Goal: Find contact information: Find contact information

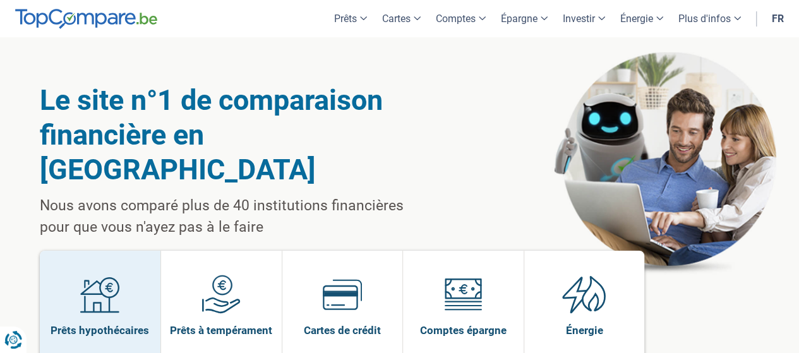
click at [116, 275] on img at bounding box center [99, 294] width 39 height 39
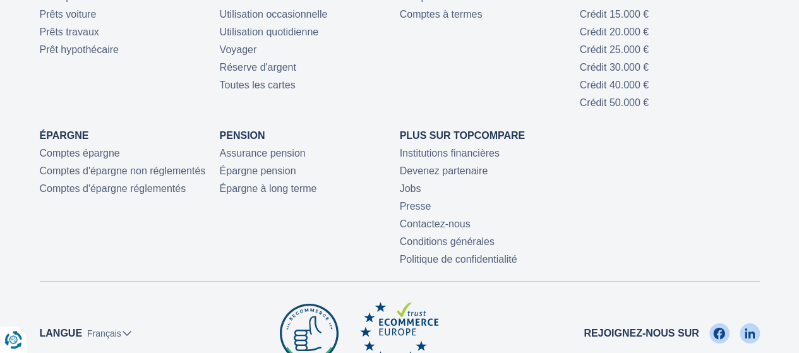
scroll to position [4542, 0]
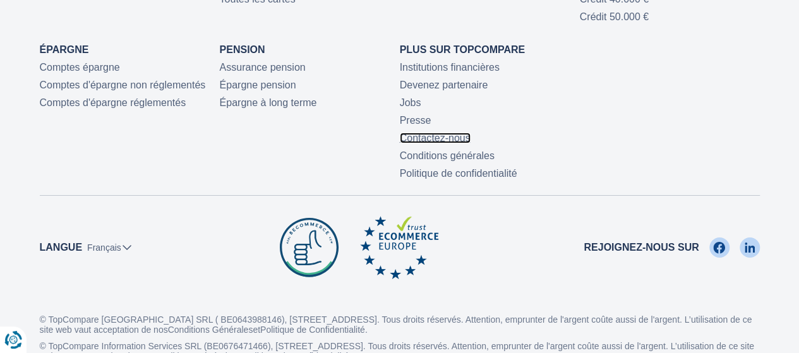
click at [435, 133] on link "Contactez-nous" at bounding box center [435, 138] width 71 height 11
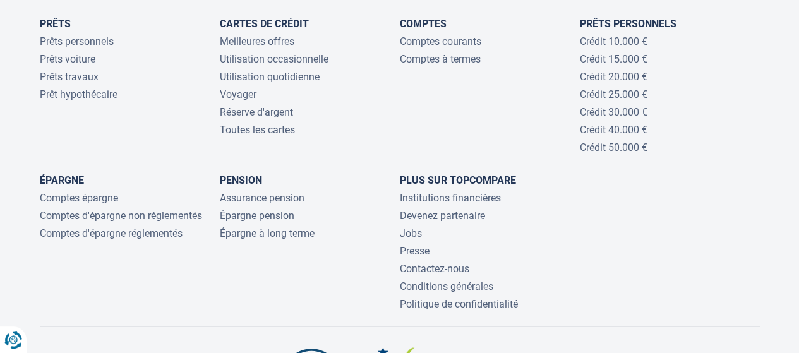
scroll to position [2968, 0]
click at [453, 262] on link "Contactez-nous" at bounding box center [434, 268] width 69 height 12
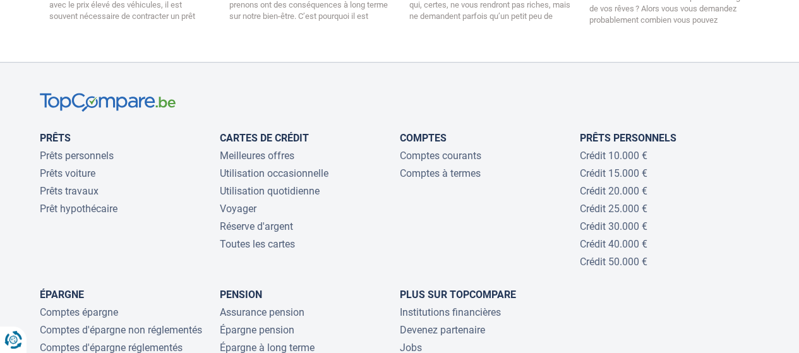
scroll to position [2946, 0]
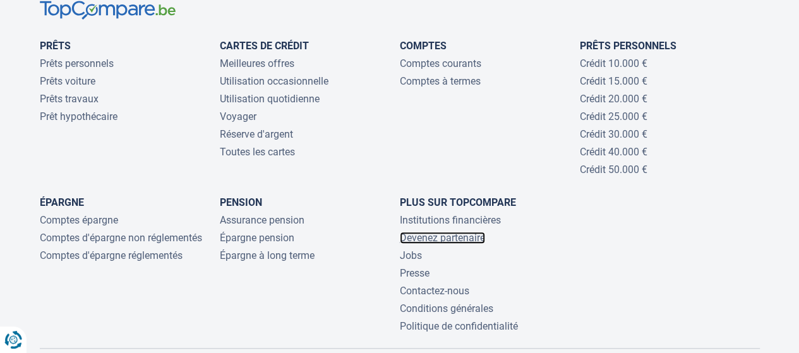
click at [426, 232] on link "Devenez partenaire" at bounding box center [442, 238] width 85 height 12
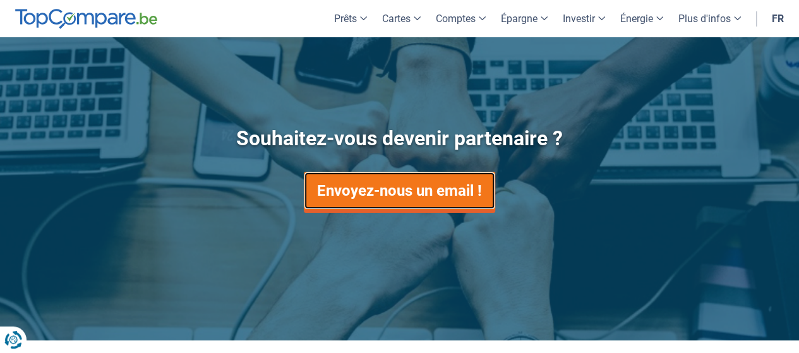
click at [364, 189] on link "Envoyez-nous un email !" at bounding box center [399, 191] width 191 height 38
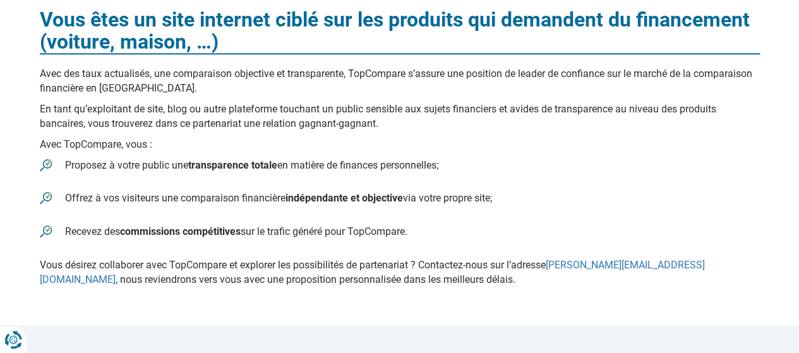
scroll to position [758, 0]
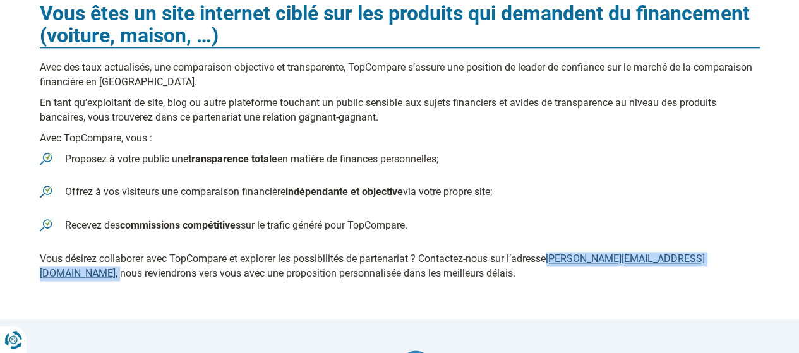
drag, startPoint x: 668, startPoint y: 258, endPoint x: 556, endPoint y: 263, distance: 111.9
click at [556, 263] on p "Vous désirez collaborer avec TopCompare et explorer les possibilités de partena…" at bounding box center [400, 266] width 720 height 29
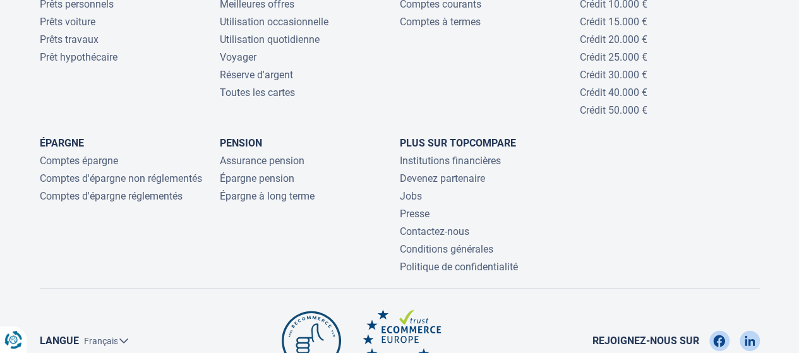
scroll to position [1768, 0]
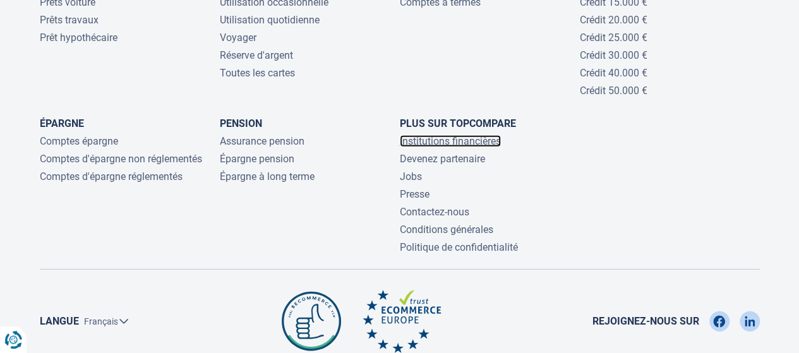
click at [404, 135] on link "Institutions financières" at bounding box center [450, 141] width 101 height 12
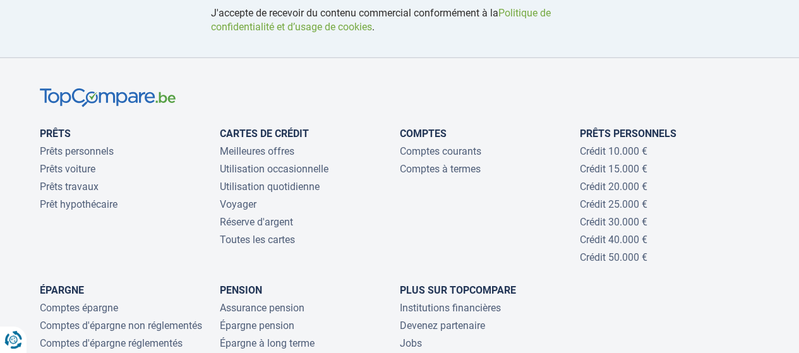
scroll to position [1895, 0]
